Goal: Task Accomplishment & Management: Manage account settings

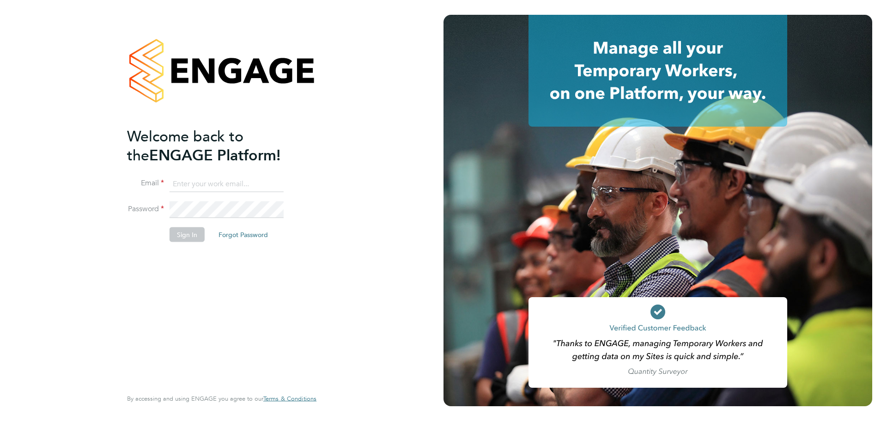
click at [225, 187] on input at bounding box center [227, 184] width 114 height 17
type input "matt.hadden@morgansindall.com"
click at [177, 233] on button "Sign In" at bounding box center [187, 234] width 35 height 15
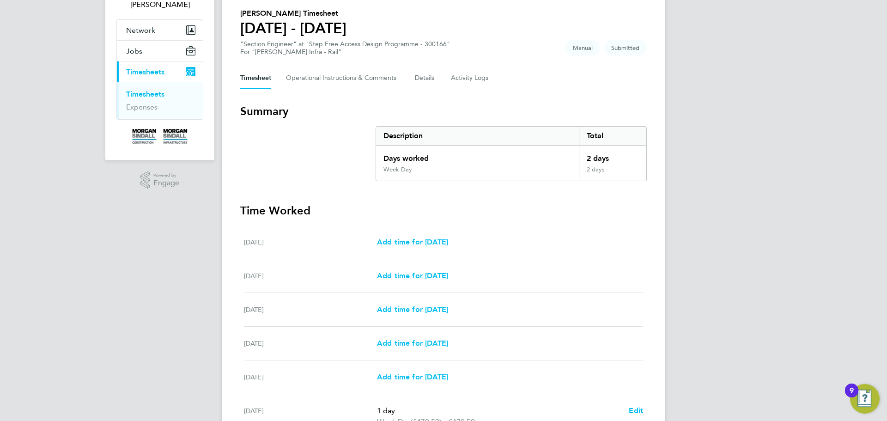
scroll to position [213, 0]
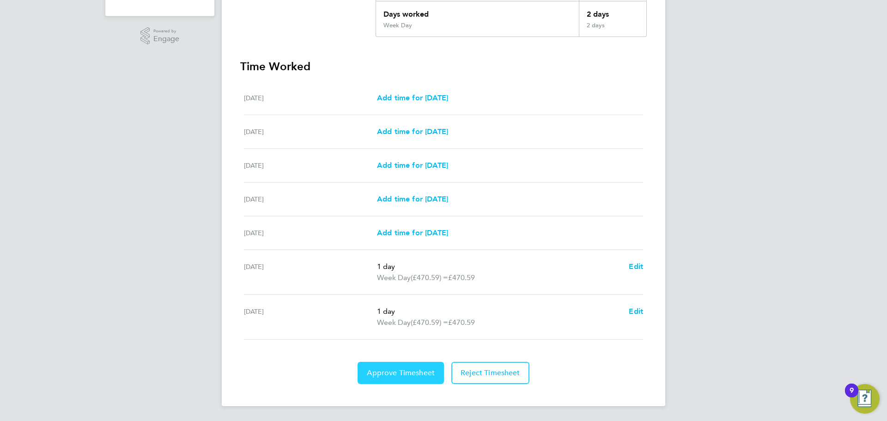
click at [396, 369] on span "Approve Timesheet" at bounding box center [401, 372] width 68 height 9
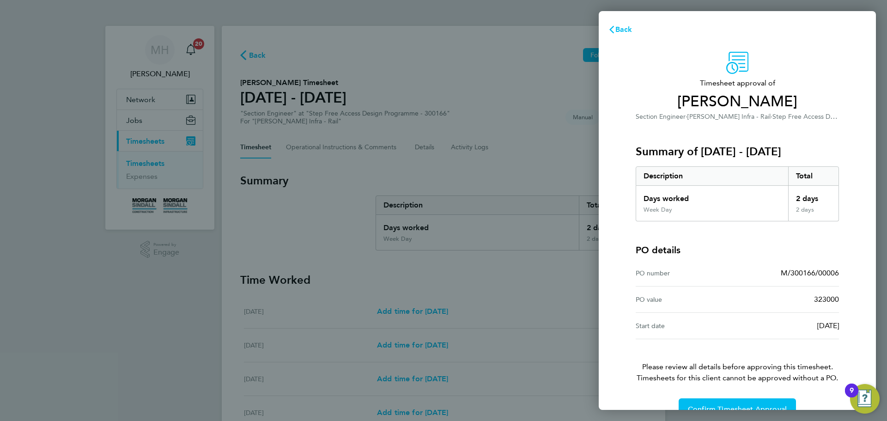
scroll to position [22, 0]
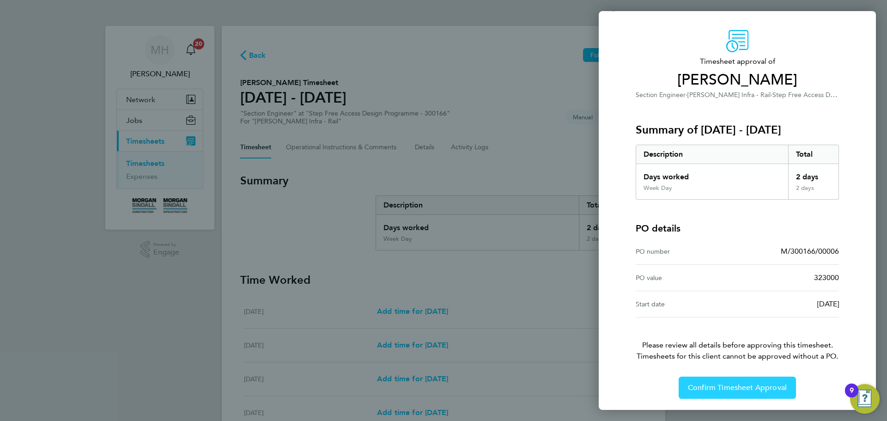
click at [723, 384] on span "Confirm Timesheet Approval" at bounding box center [737, 387] width 99 height 9
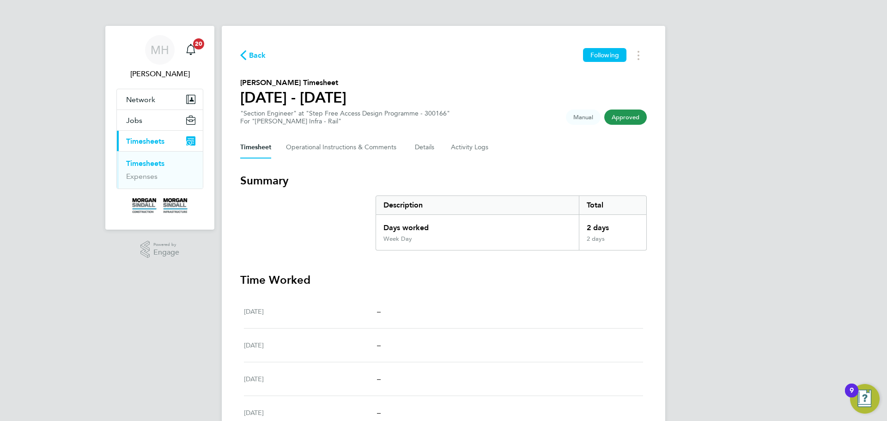
click at [148, 164] on link "Timesheets" at bounding box center [145, 163] width 38 height 9
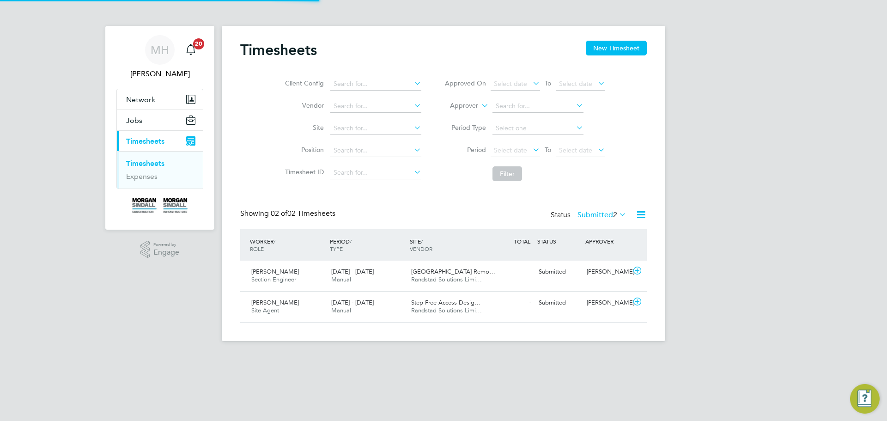
scroll to position [24, 80]
click at [316, 278] on div "Nathan Conner Section Engineer 23 - 29 Aug 2025" at bounding box center [288, 275] width 80 height 23
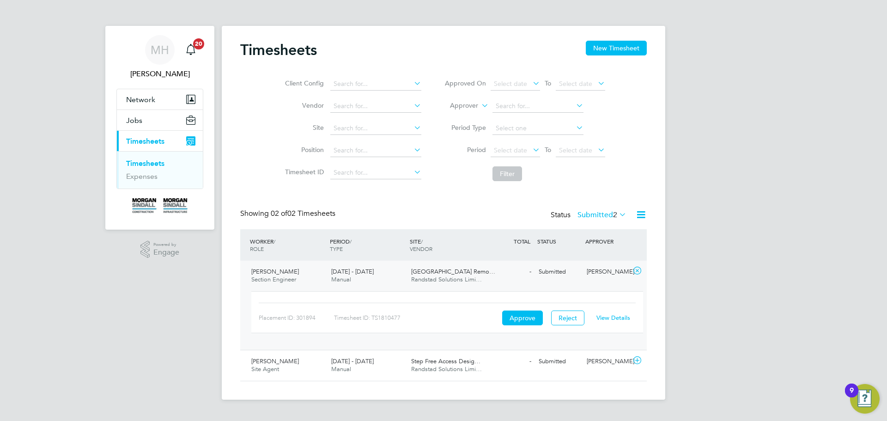
click at [620, 315] on link "View Details" at bounding box center [614, 318] width 34 height 8
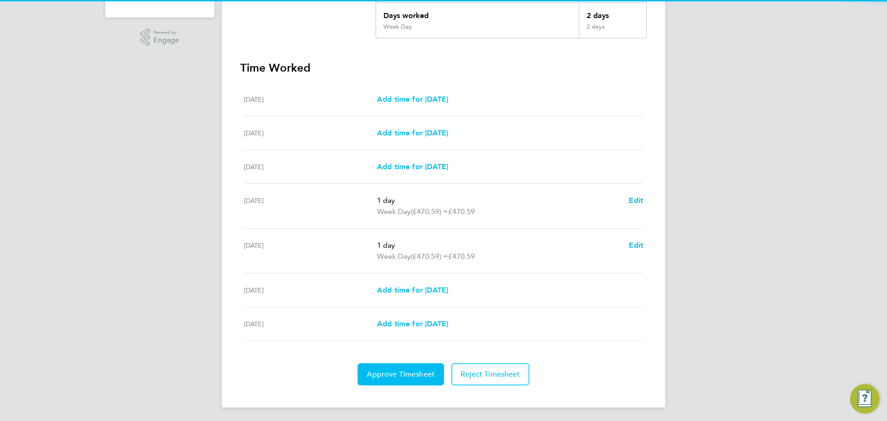
scroll to position [213, 0]
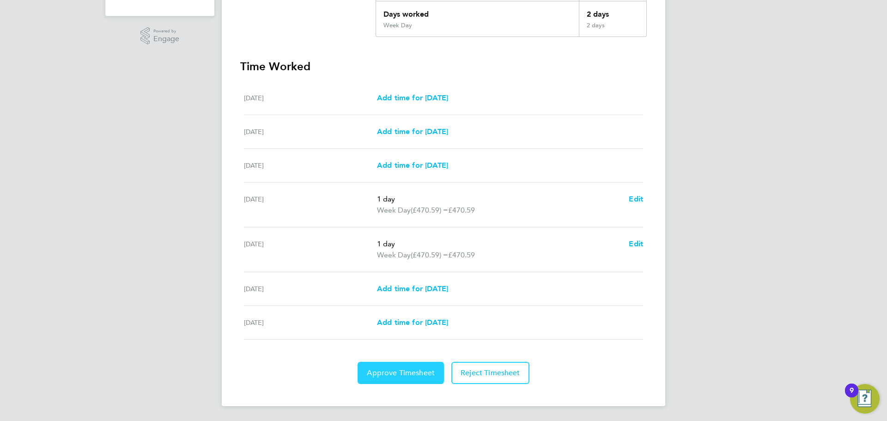
click at [388, 378] on button "Approve Timesheet" at bounding box center [401, 373] width 86 height 22
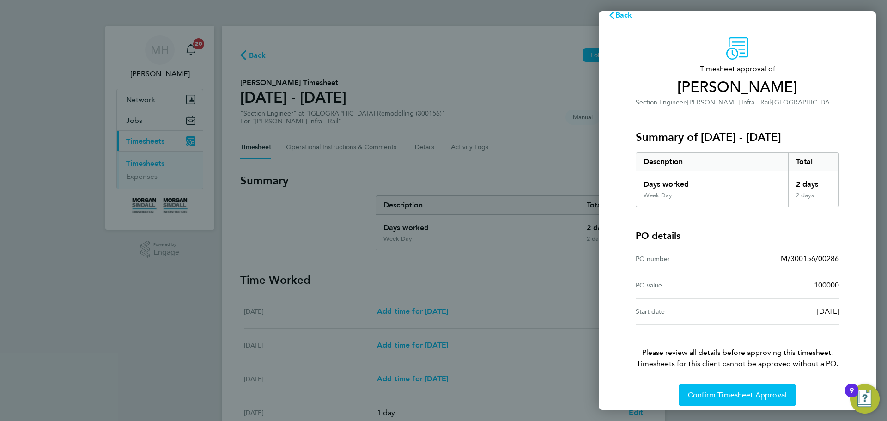
scroll to position [22, 0]
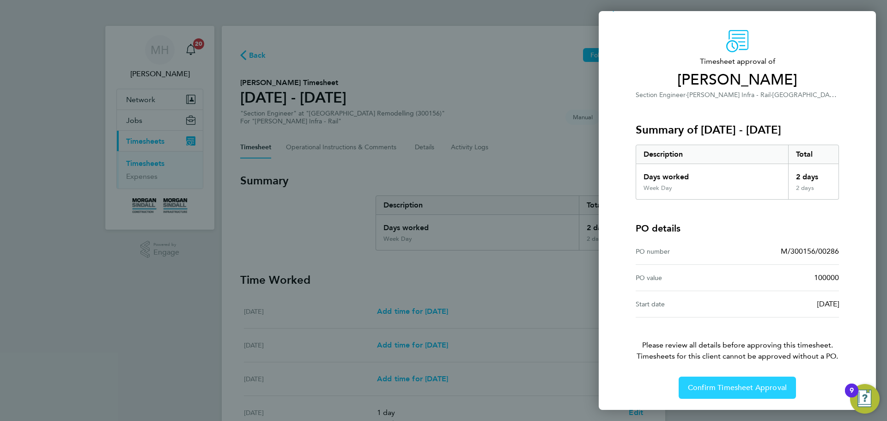
click at [733, 382] on button "Confirm Timesheet Approval" at bounding box center [737, 388] width 117 height 22
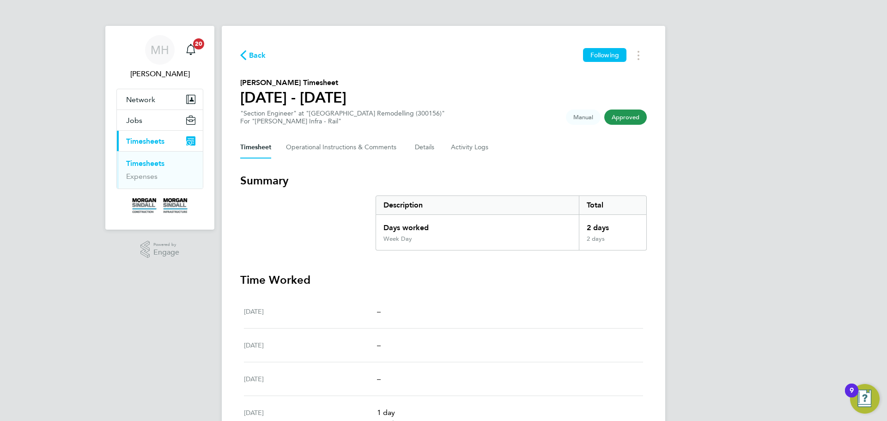
click at [154, 161] on link "Timesheets" at bounding box center [145, 163] width 38 height 9
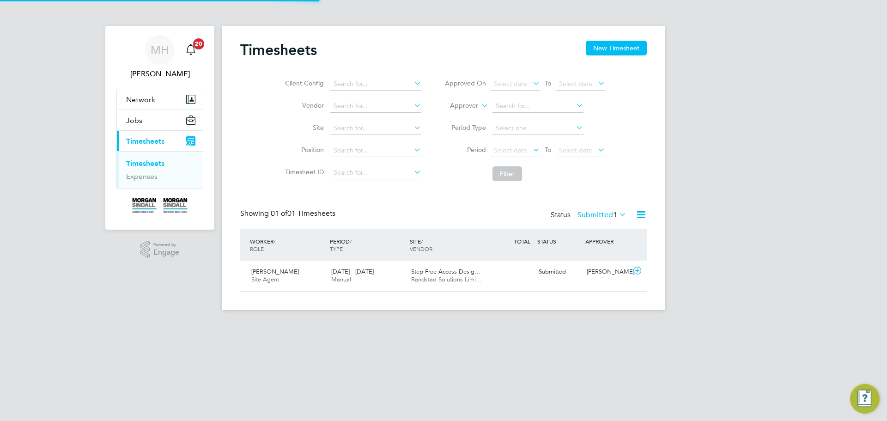
scroll to position [24, 80]
click at [275, 281] on span "Site Agent" at bounding box center [265, 279] width 28 height 8
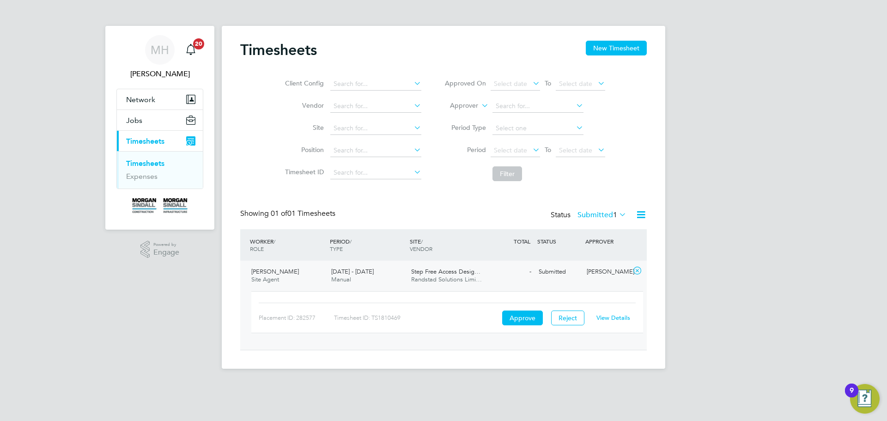
click at [623, 317] on link "View Details" at bounding box center [614, 318] width 34 height 8
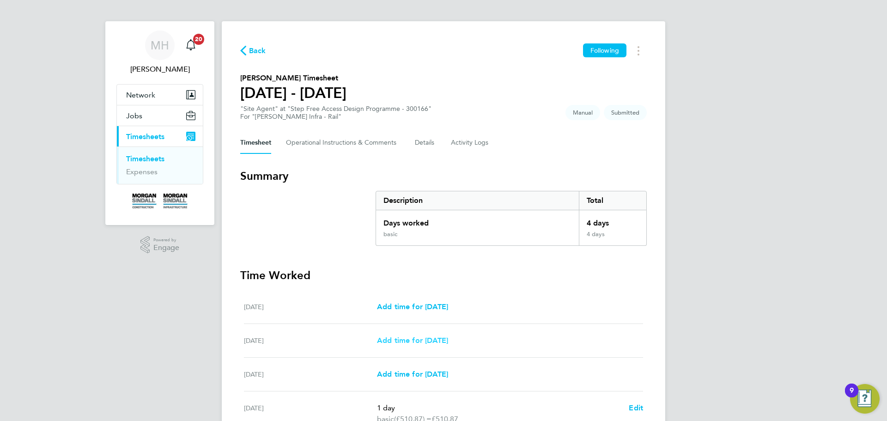
scroll to position [236, 0]
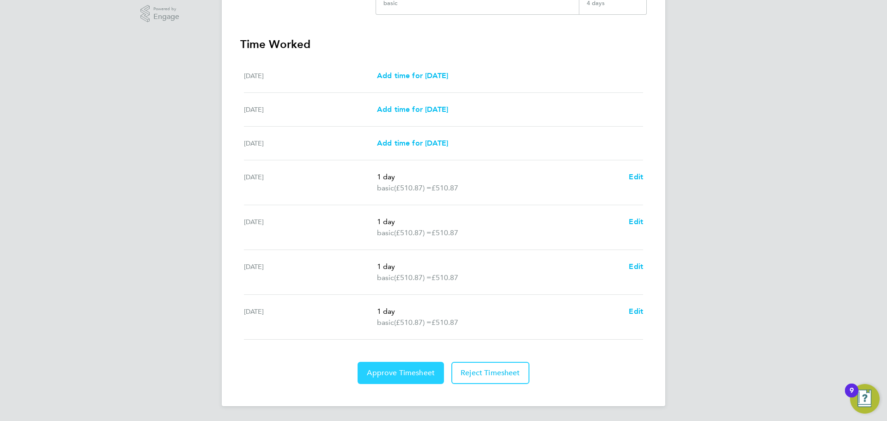
click at [426, 369] on span "Approve Timesheet" at bounding box center [401, 372] width 68 height 9
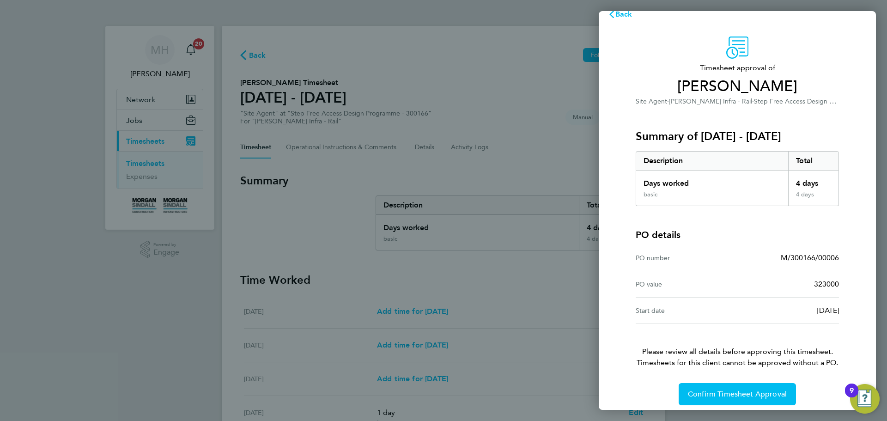
scroll to position [22, 0]
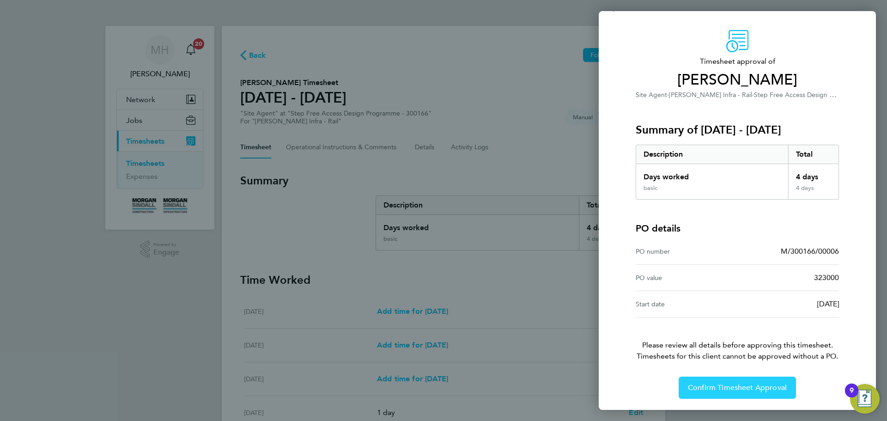
click at [711, 386] on span "Confirm Timesheet Approval" at bounding box center [737, 387] width 99 height 9
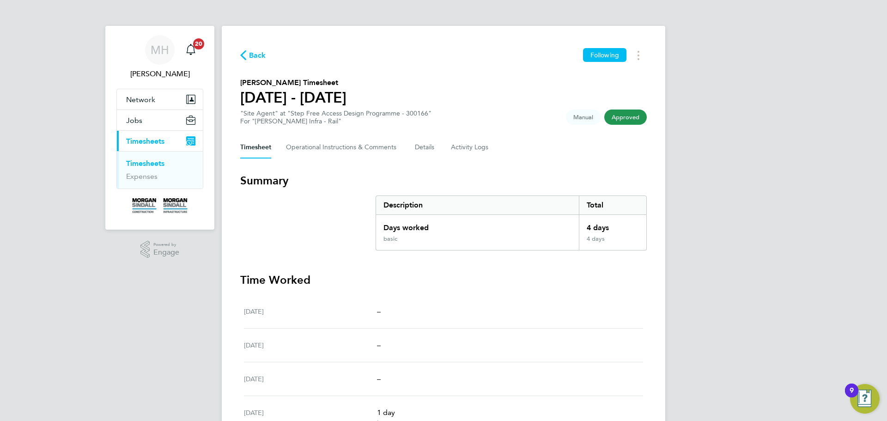
click at [150, 163] on link "Timesheets" at bounding box center [145, 163] width 38 height 9
